Goal: Task Accomplishment & Management: Manage account settings

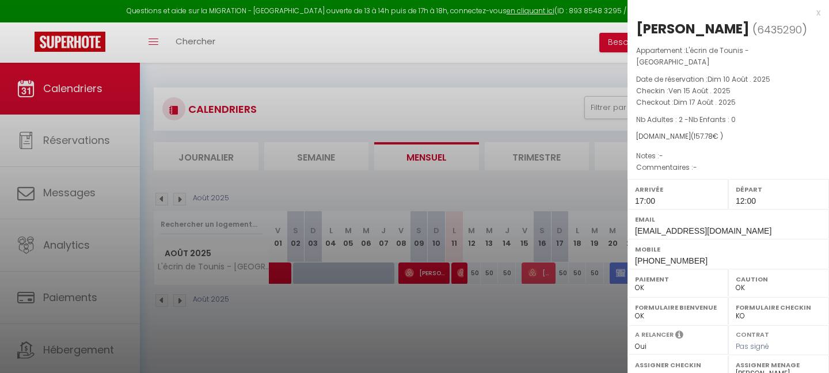
select select "0"
select select "46199"
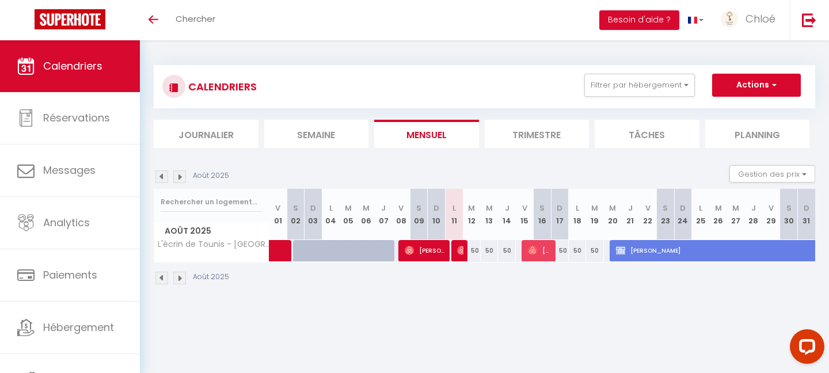
click at [517, 137] on li "Trimestre" at bounding box center [536, 134] width 105 height 28
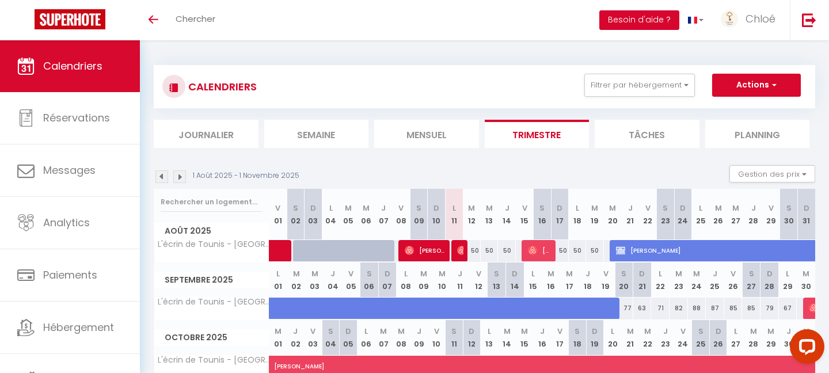
click at [640, 20] on button "Besoin d'aide ?" at bounding box center [639, 20] width 80 height 20
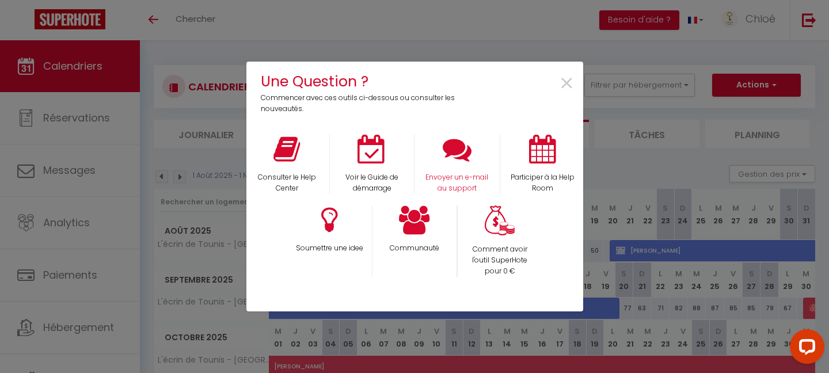
click at [437, 167] on div "Envoyer un e-mail au support" at bounding box center [456, 164] width 85 height 59
click at [450, 180] on p "Envoyer un e-mail au support" at bounding box center [457, 183] width 70 height 22
click at [567, 83] on span "×" at bounding box center [567, 84] width 16 height 36
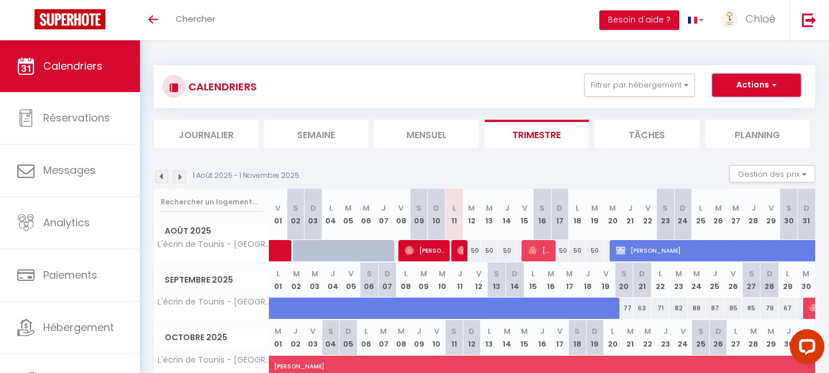
click at [760, 92] on button "Actions" at bounding box center [756, 85] width 89 height 23
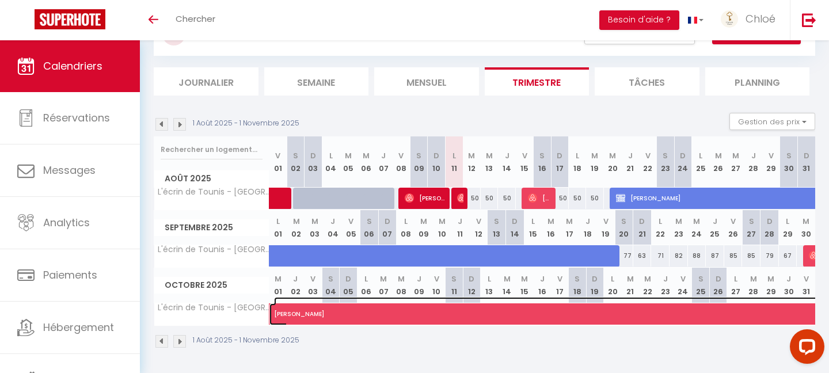
click at [319, 312] on span "[PERSON_NAME]" at bounding box center [684, 308] width 820 height 22
select select "OK"
select select "0"
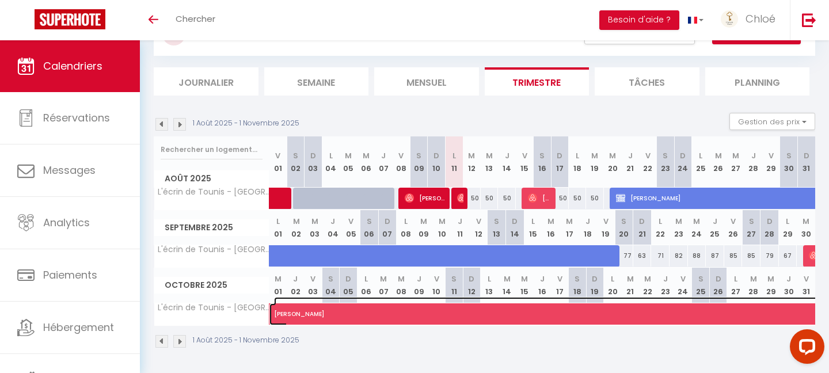
select select "1"
select select
select select "46199"
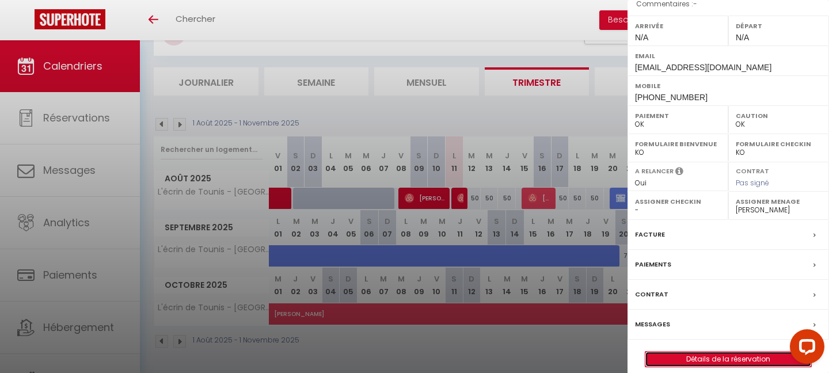
click at [705, 352] on link "Détails de la réservation" at bounding box center [728, 359] width 166 height 15
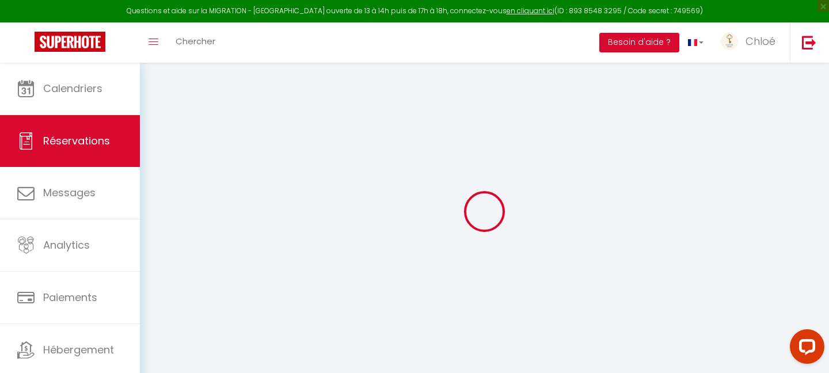
type input "[PERSON_NAME]"
type input "[EMAIL_ADDRESS][DOMAIN_NAME]"
type input "[PHONE_NUMBER]"
select select
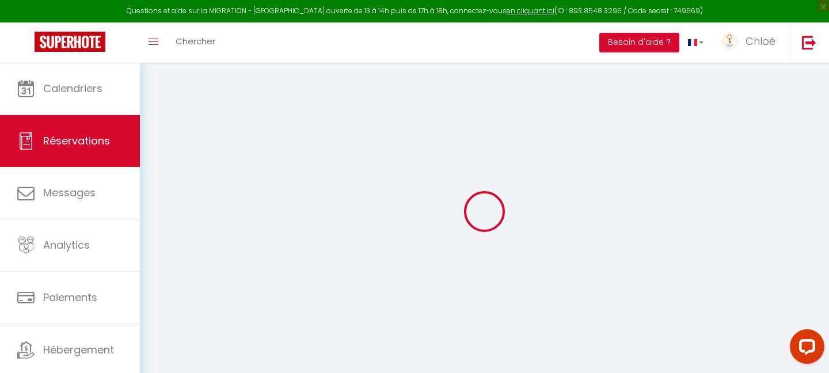
type input "206.64"
select select "67882"
select select "1"
select select
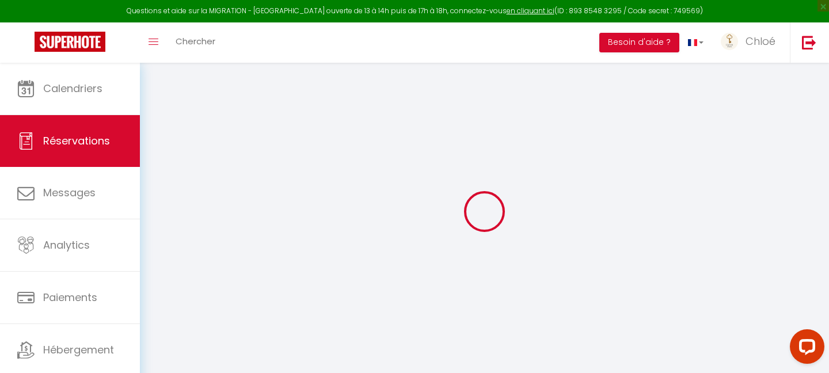
type input "1"
select select "12"
select select
type input "1372"
checkbox input "false"
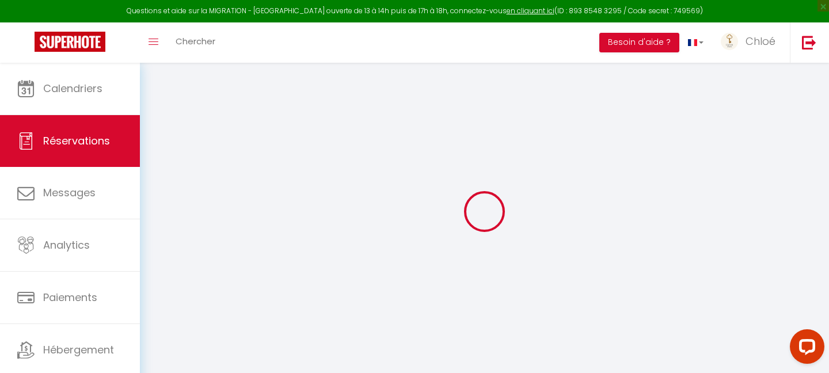
type input "0"
select select "1"
type input "0"
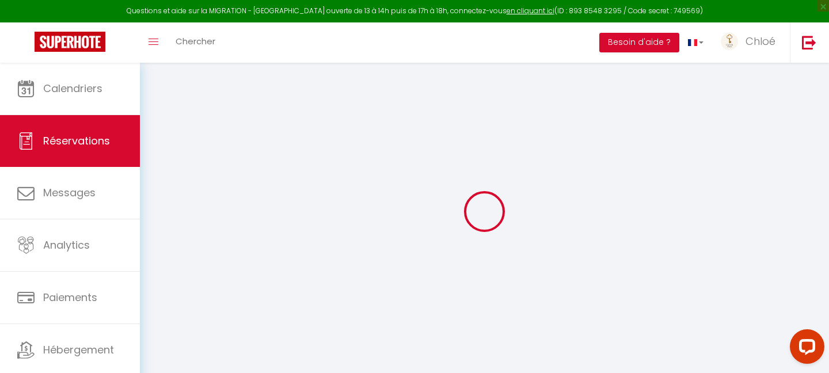
select select
select select "15"
checkbox input "false"
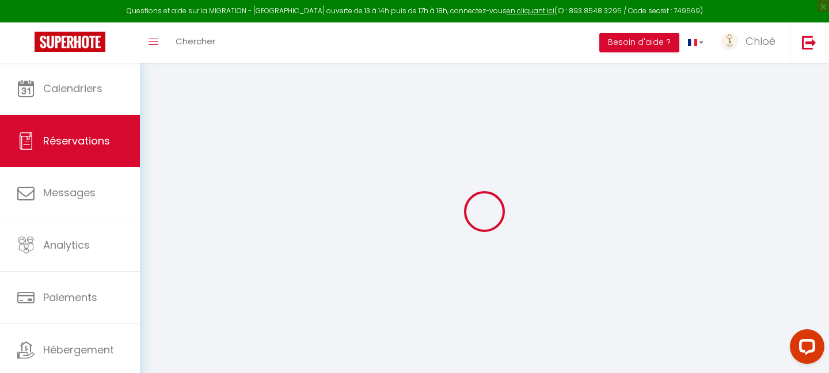
select select
checkbox input "false"
select select
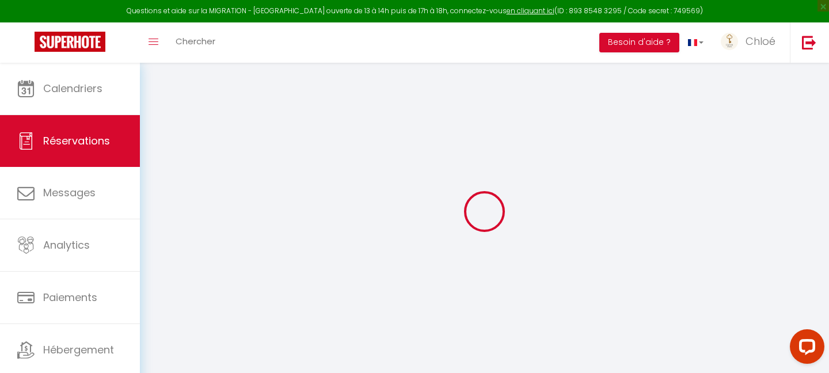
select select
checkbox input "false"
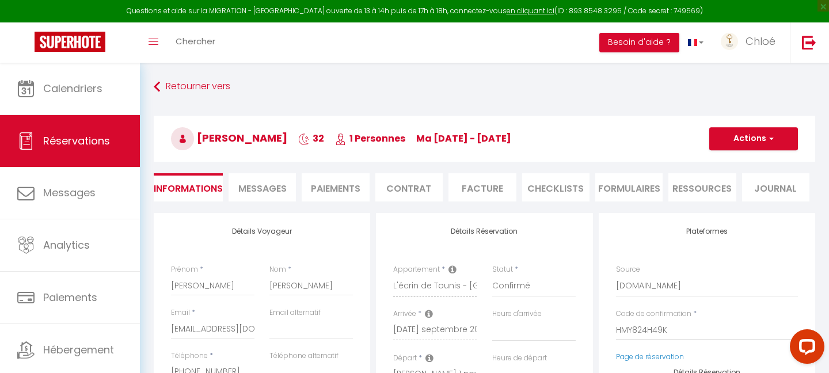
select select
type input "28"
type input "98.77"
select select
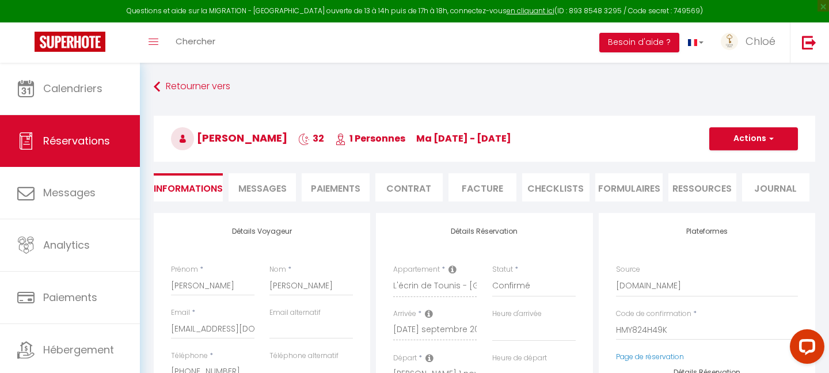
checkbox input "false"
select select
checkbox input "false"
select select
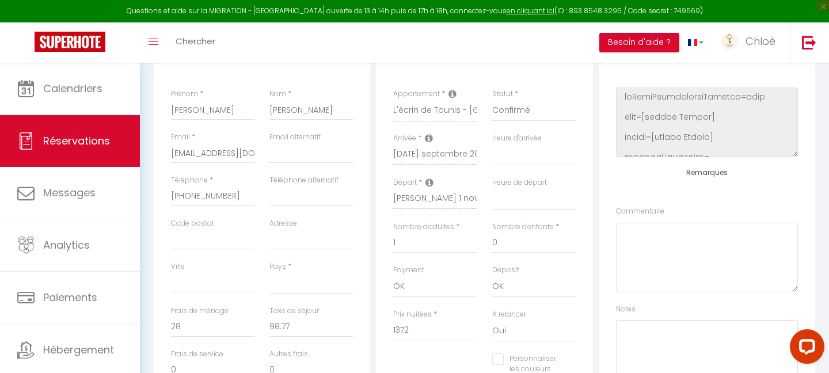
scroll to position [146, 0]
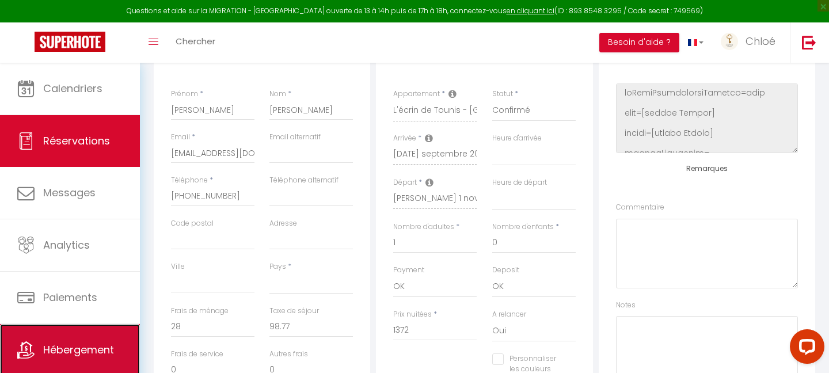
click at [73, 341] on link "Hébergement" at bounding box center [70, 350] width 140 height 52
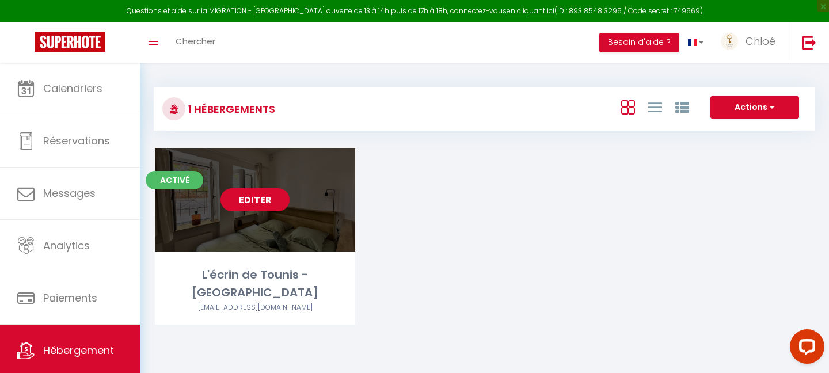
click at [259, 199] on link "Editer" at bounding box center [254, 199] width 69 height 23
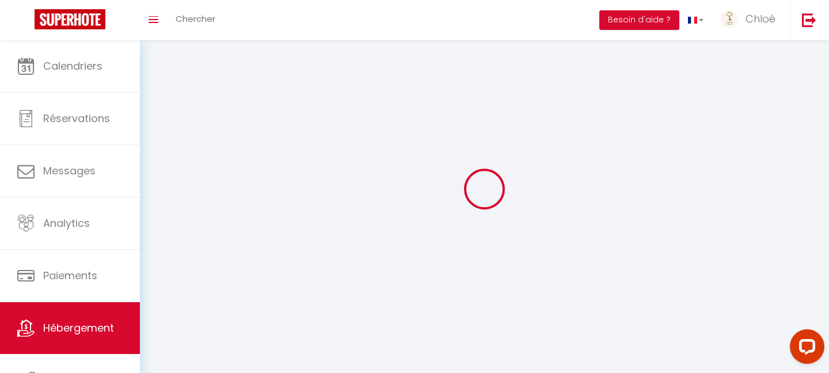
select select
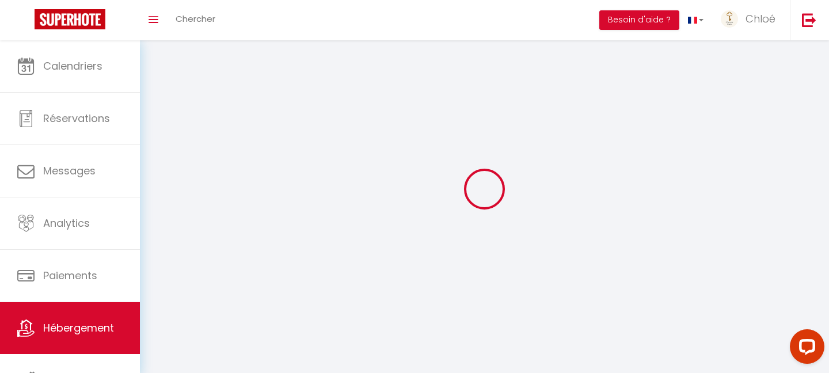
select select "1"
select select
checkbox input "false"
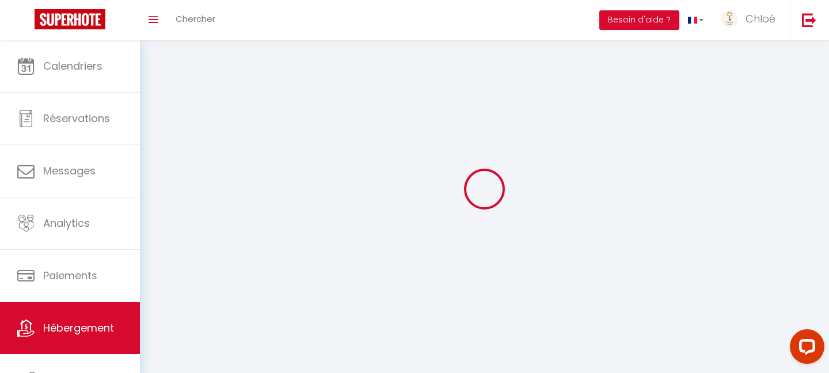
checkbox input "false"
select select "28"
select select
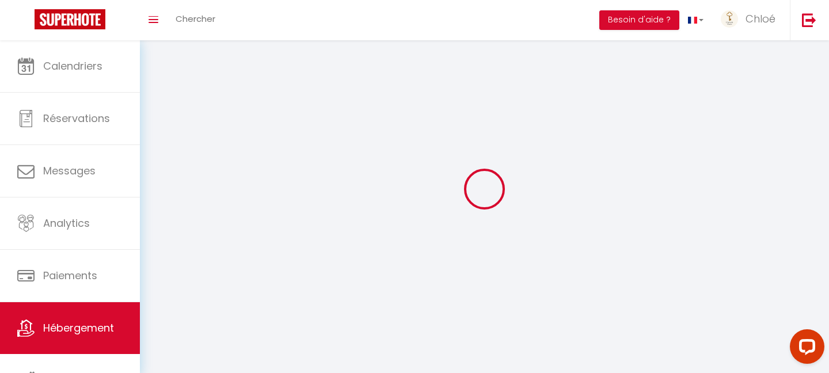
select select
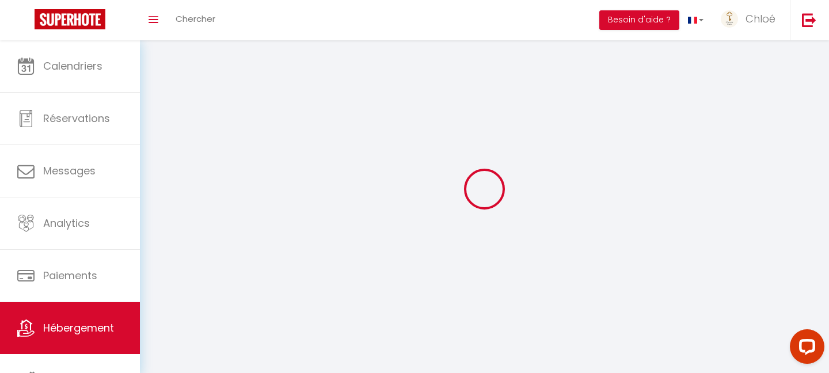
checkbox input "false"
select select
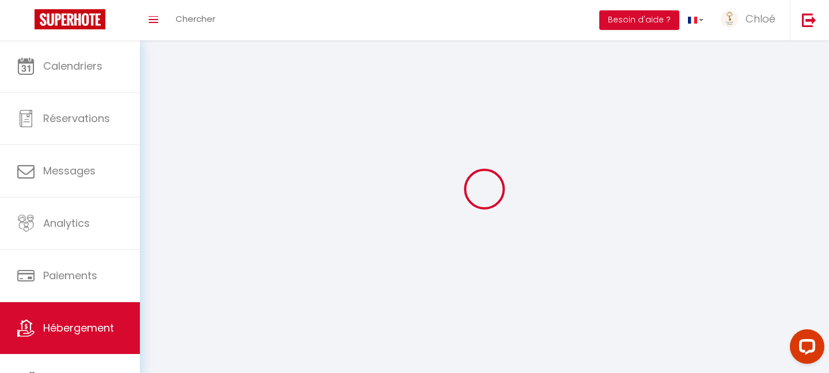
select select
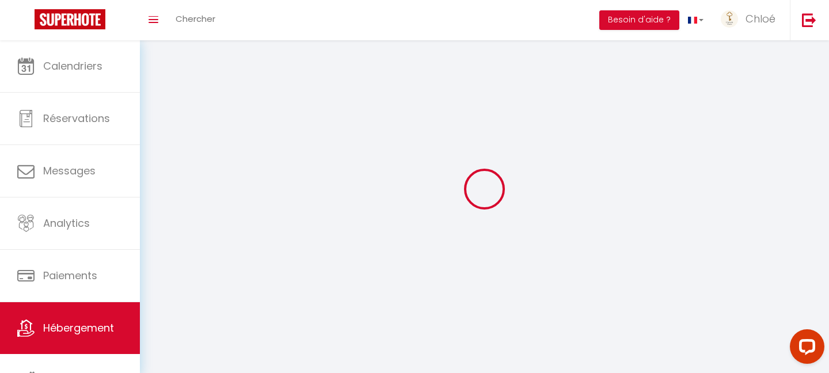
select select
checkbox input "false"
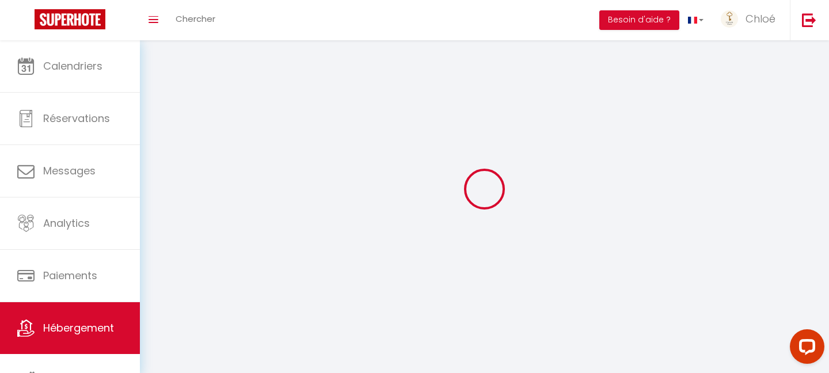
checkbox input "false"
select select
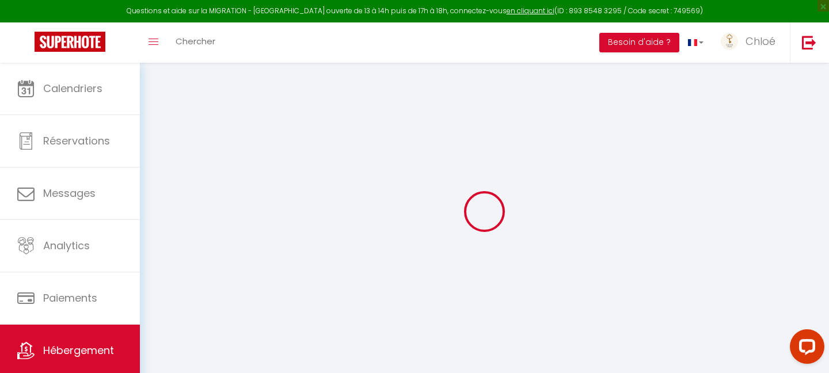
select select
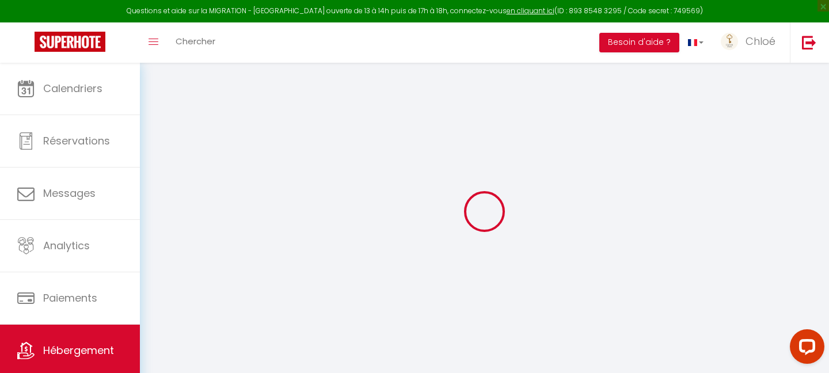
select select
checkbox input "false"
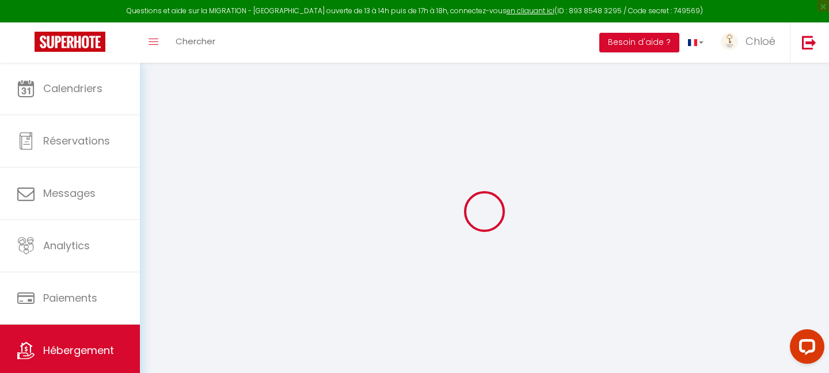
select select
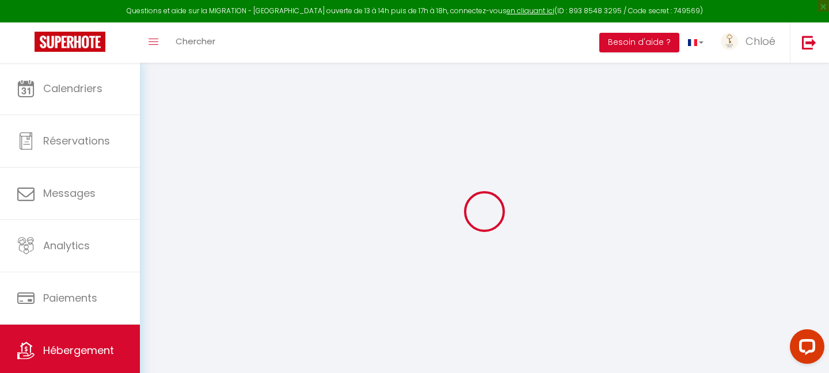
select select
checkbox input "false"
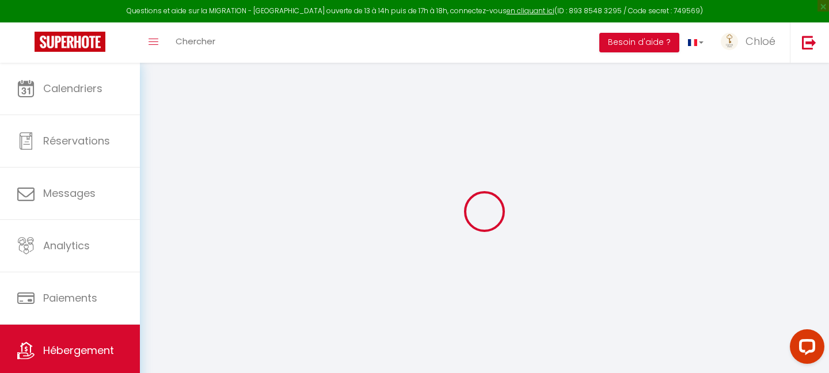
checkbox input "false"
select select
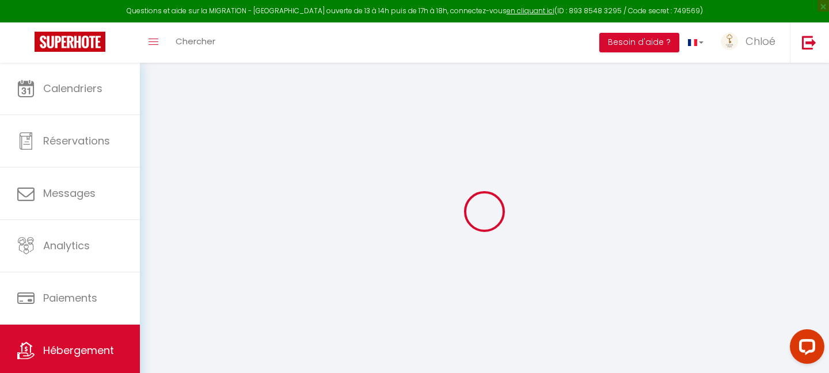
select select
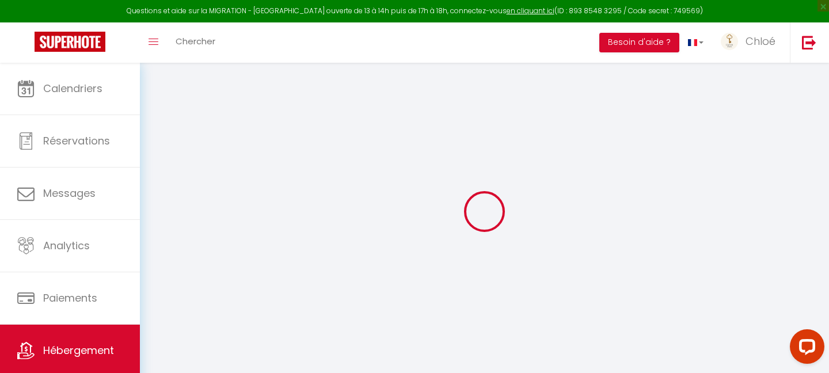
checkbox input "false"
select select
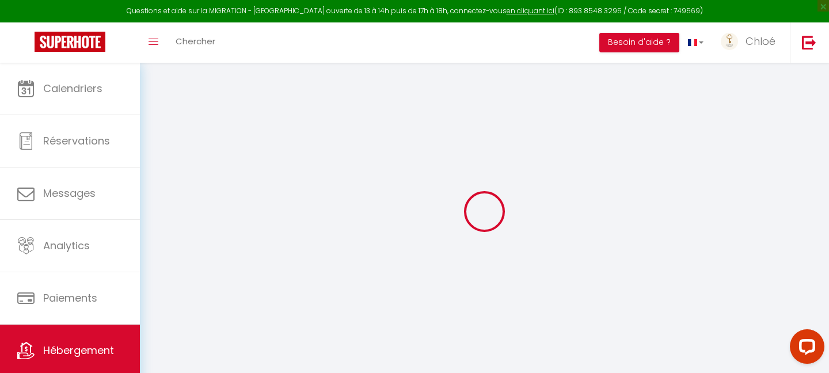
select select
type input "L'écrin de Tounis - [GEOGRAPHIC_DATA]"
type input "Chloé"
type input "CHACUN"
type input "[STREET_ADDRESS]"
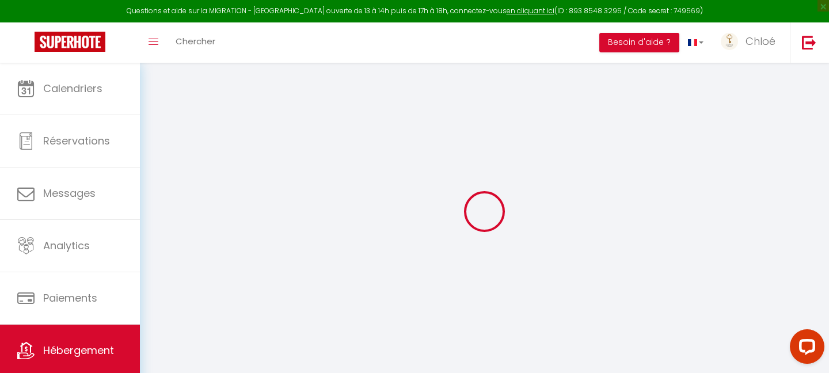
type input "31270"
type input "Cugnaux"
select select "4"
select select "0"
type input "62"
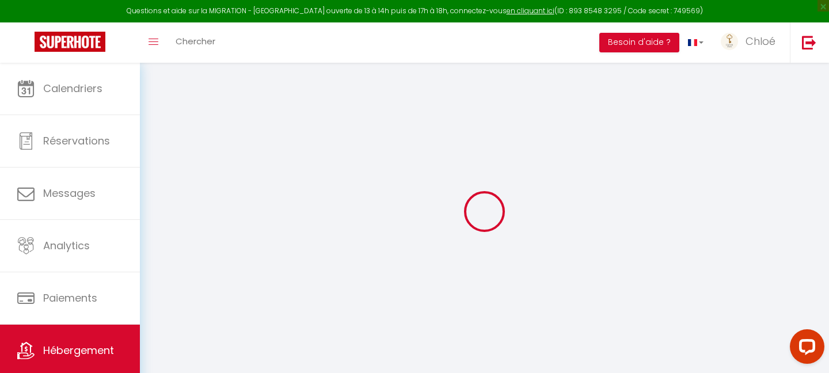
type input "5"
type input "20"
type input "150"
select select
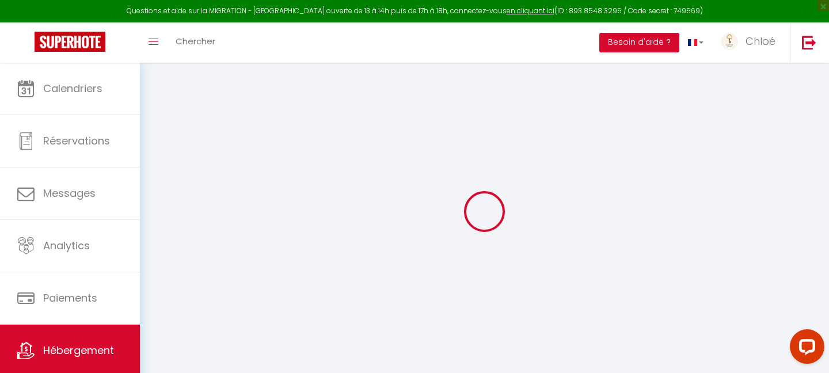
select select
type input "[STREET_ADDRESS]"
type input "31000"
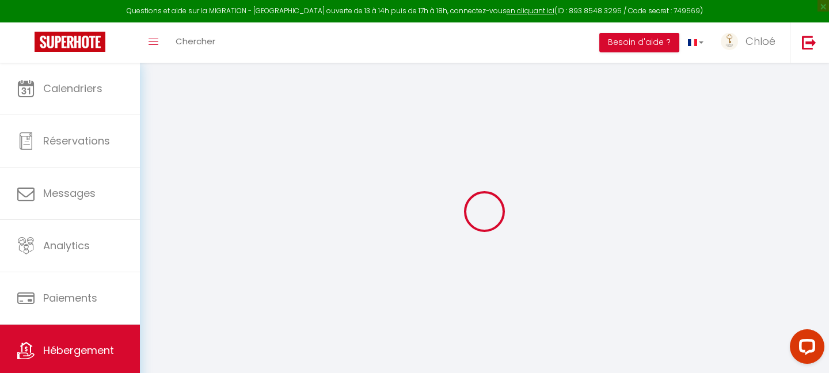
type input "[GEOGRAPHIC_DATA]"
type input "[EMAIL_ADDRESS][DOMAIN_NAME]"
select select "14372"
checkbox input "true"
checkbox input "false"
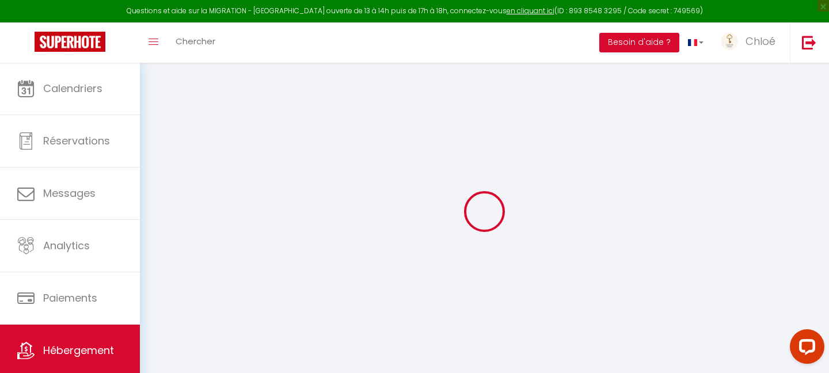
checkbox input "false"
type input "0"
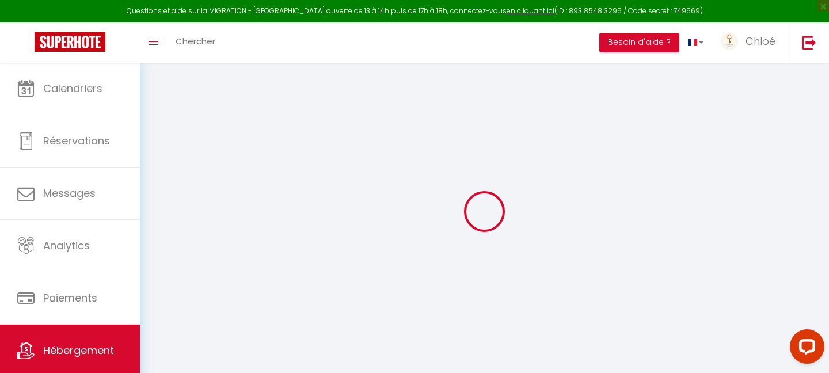
type input "0"
select select "+ 21 %"
select select "+ 22 %"
select select "+ 2 %"
select select "+ 8 %"
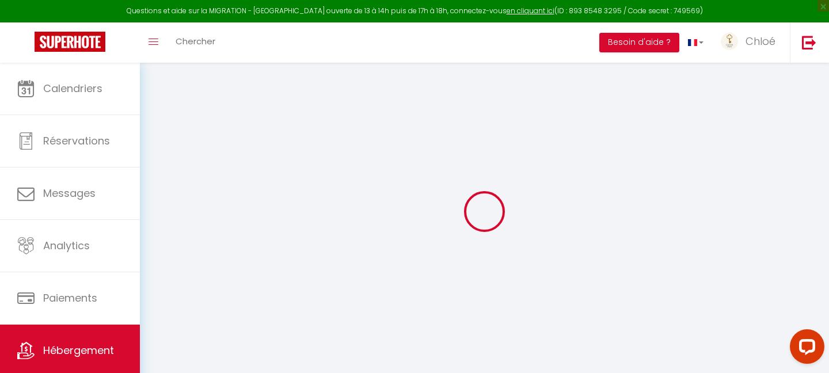
checkbox input "true"
checkbox input "false"
select select "8241-1341865233711064405"
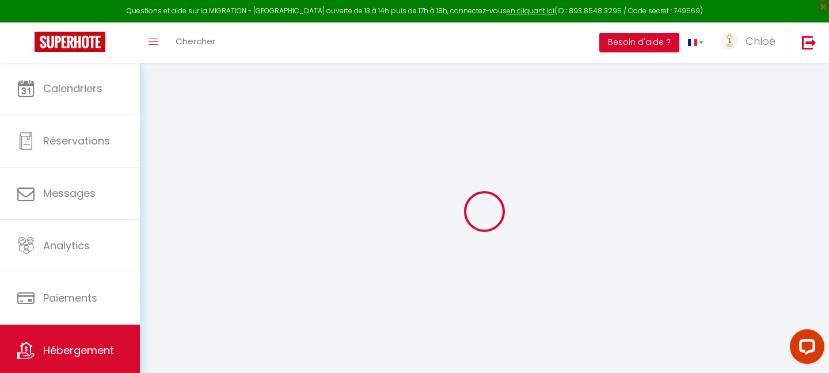
select select
select select "well_reviewed_guests"
select select "EUR"
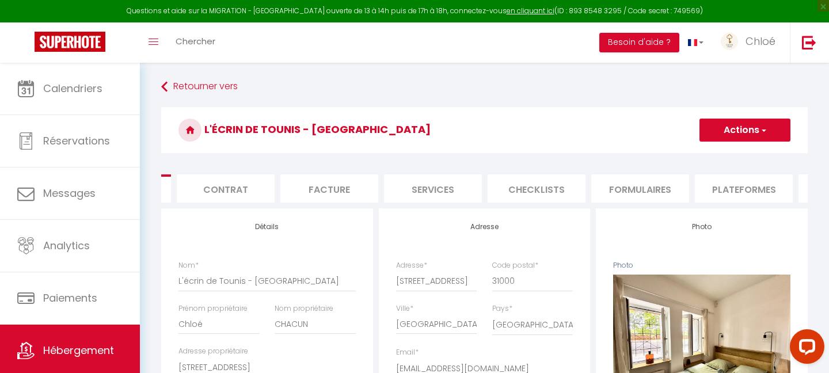
scroll to position [0, 128]
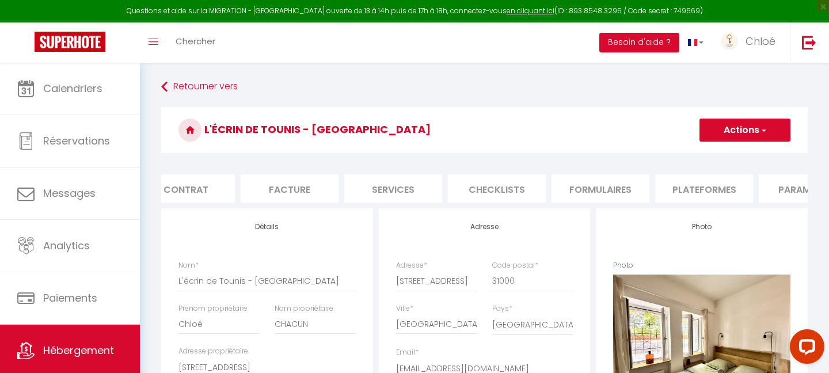
click at [695, 181] on li "Plateformes" at bounding box center [704, 188] width 98 height 28
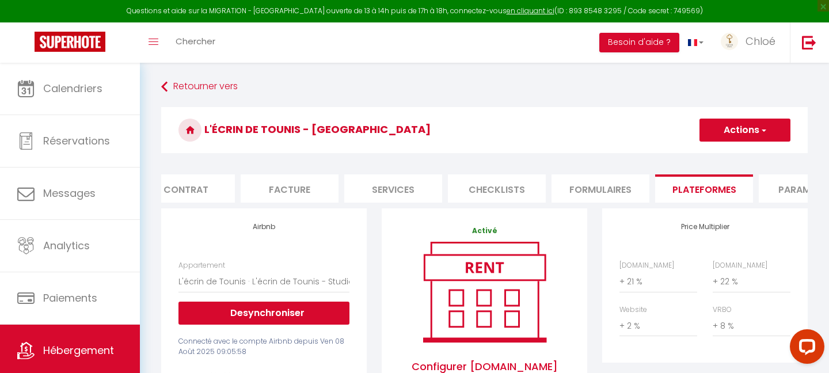
select select
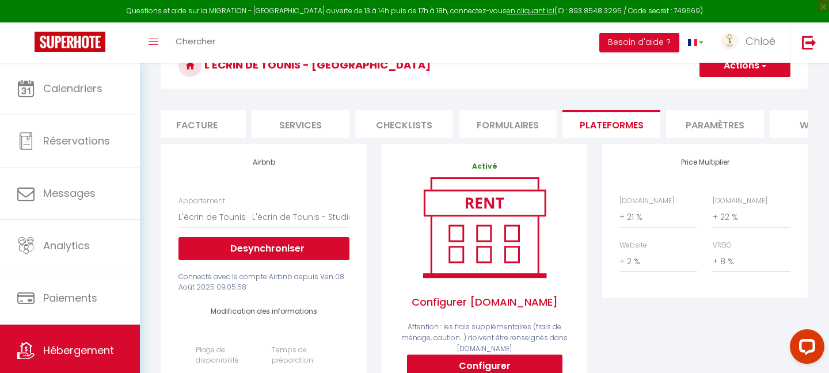
scroll to position [0, 390]
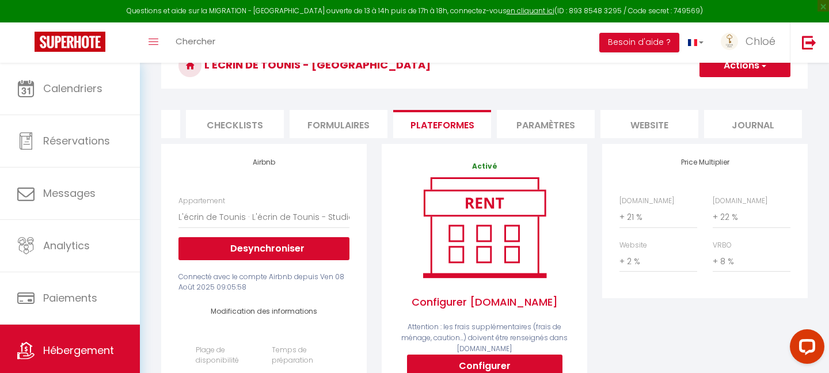
click at [754, 129] on li "Journal" at bounding box center [753, 124] width 98 height 28
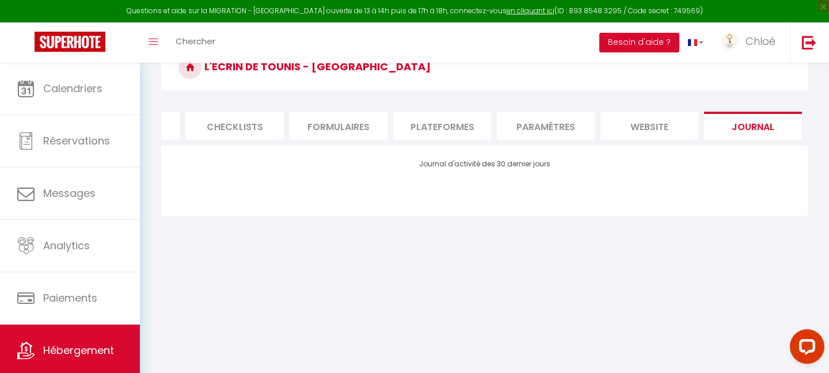
click at [642, 128] on li "website" at bounding box center [649, 126] width 98 height 28
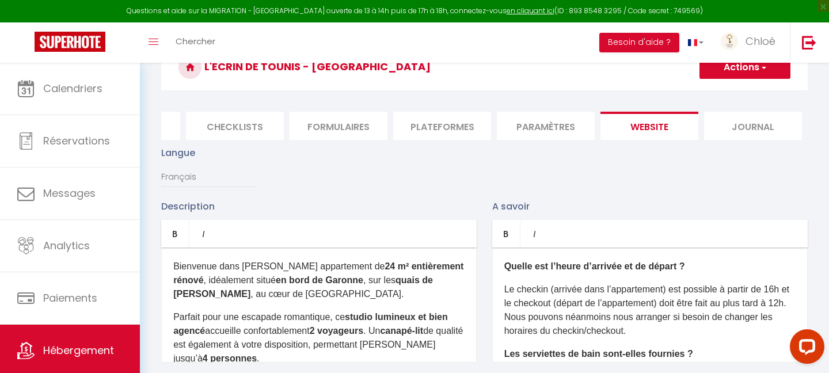
scroll to position [64, 0]
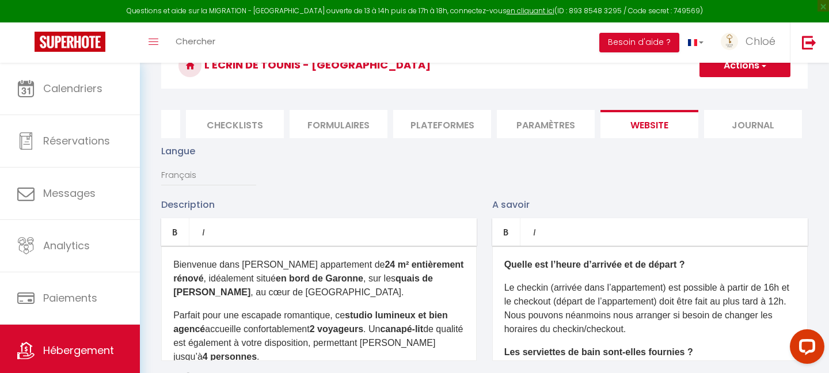
click at [566, 129] on li "Paramètres" at bounding box center [546, 124] width 98 height 28
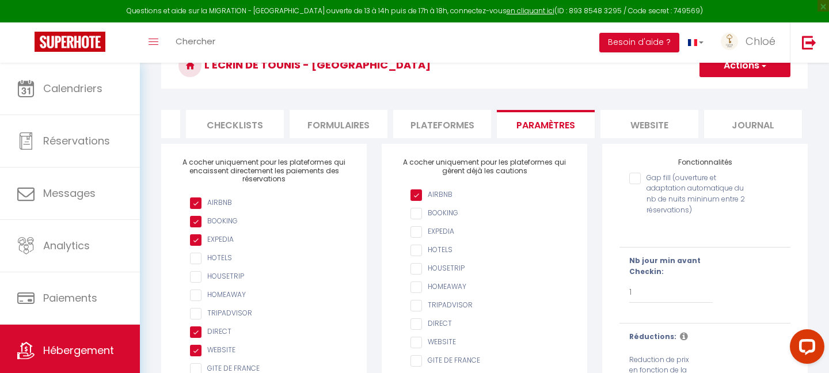
checkbox input "true"
checkbox input "false"
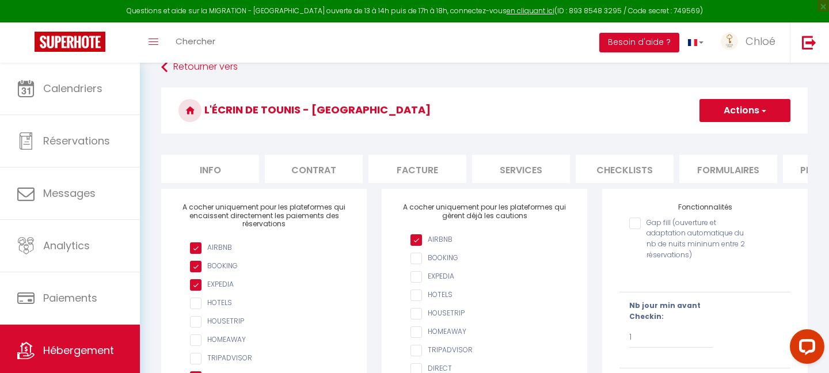
click at [190, 166] on li "Info" at bounding box center [210, 169] width 98 height 28
checkbox input "true"
checkbox input "false"
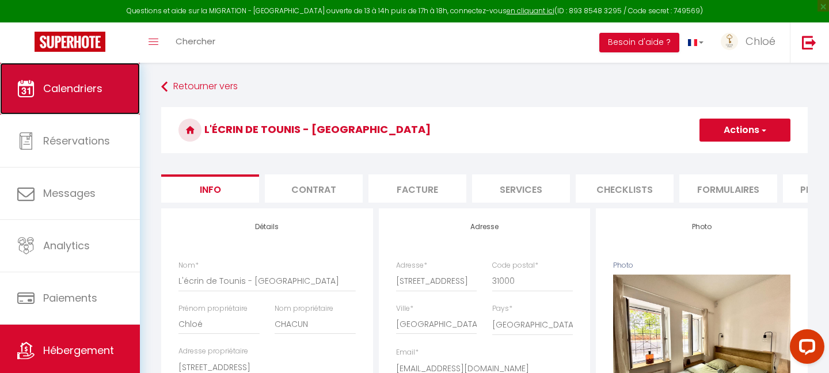
click at [59, 96] on link "Calendriers" at bounding box center [70, 89] width 140 height 52
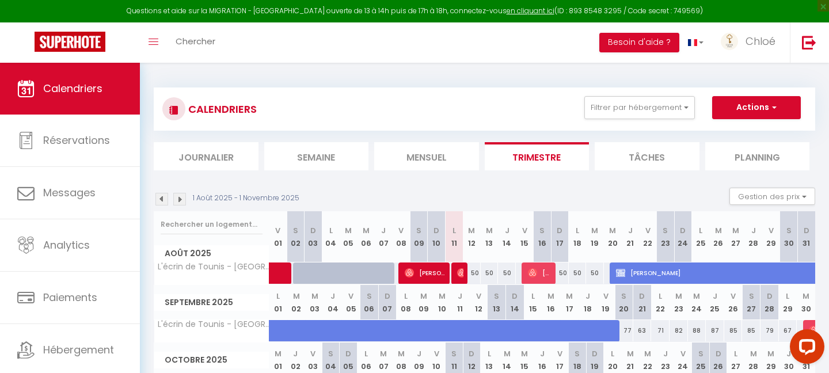
scroll to position [75, 0]
